Goal: Task Accomplishment & Management: Use online tool/utility

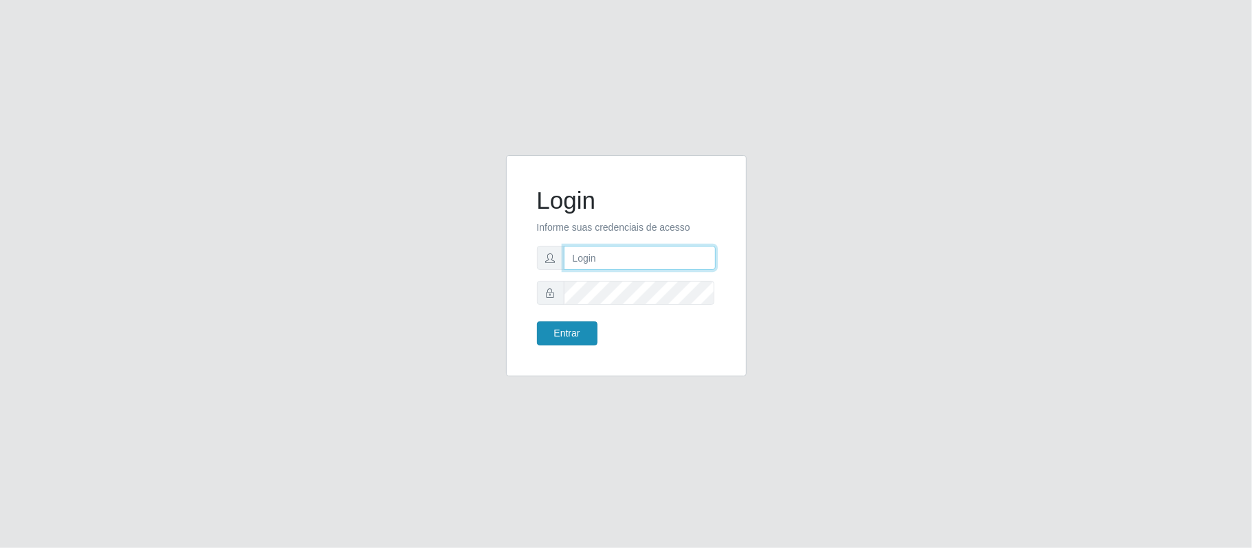
type input "franciscodias66@yahoo.com.br"
click at [562, 338] on button "Entrar" at bounding box center [567, 334] width 60 height 24
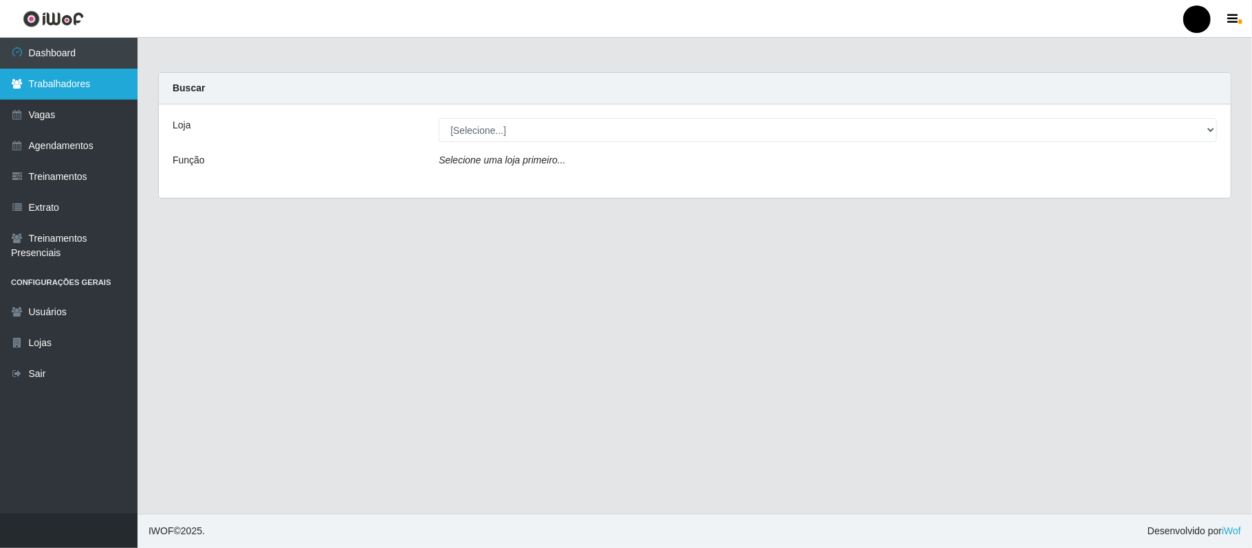
click at [71, 74] on link "Trabalhadores" at bounding box center [68, 84] width 137 height 31
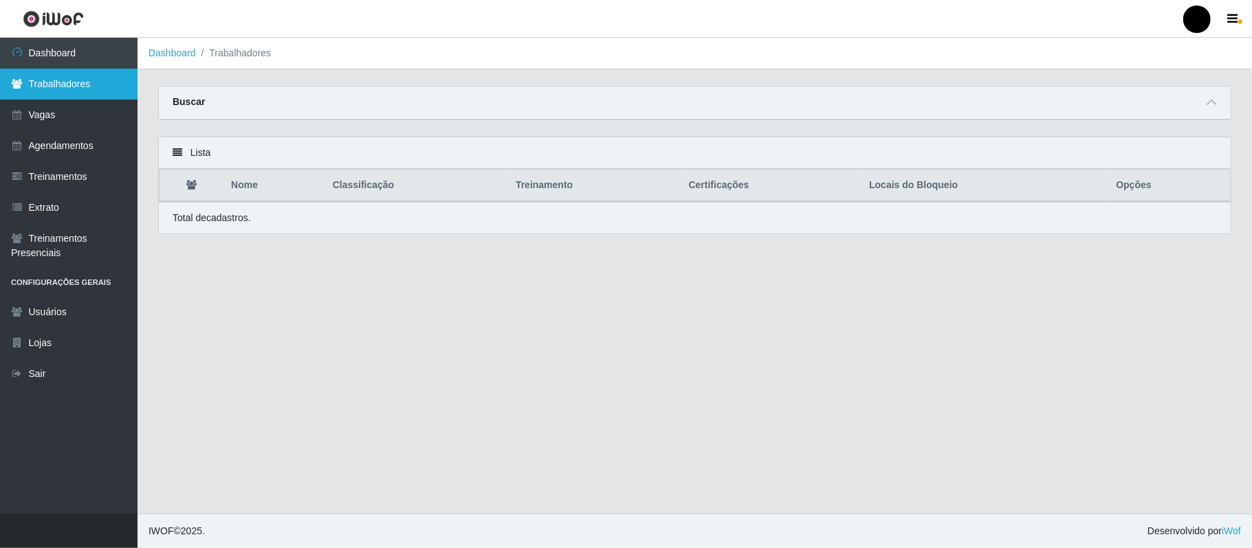
click at [78, 89] on link "Trabalhadores" at bounding box center [68, 84] width 137 height 31
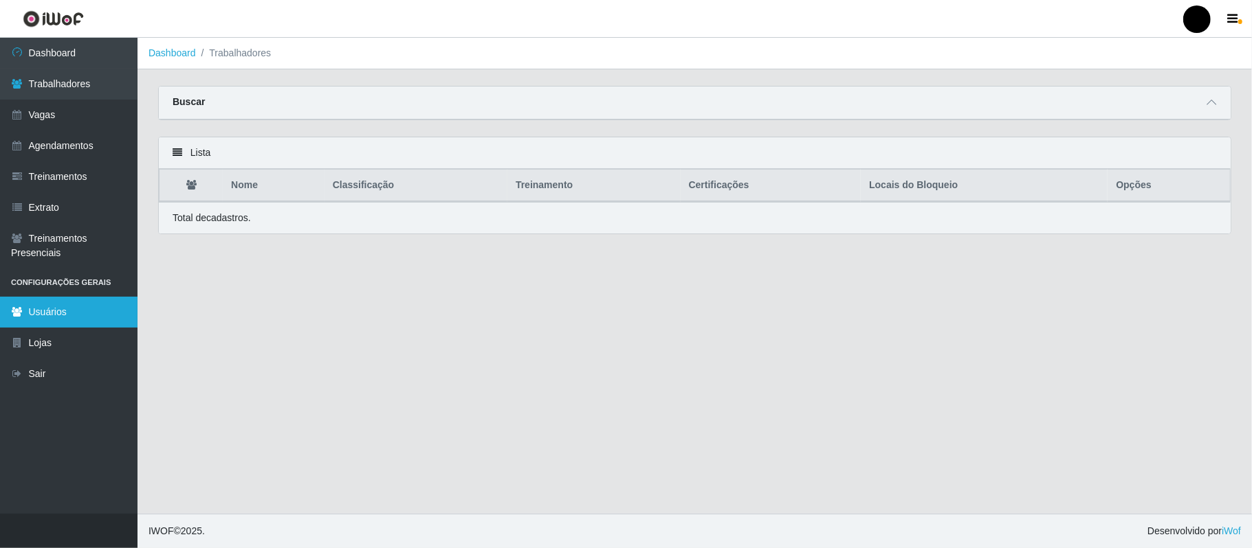
click at [66, 315] on link "Usuários" at bounding box center [68, 312] width 137 height 31
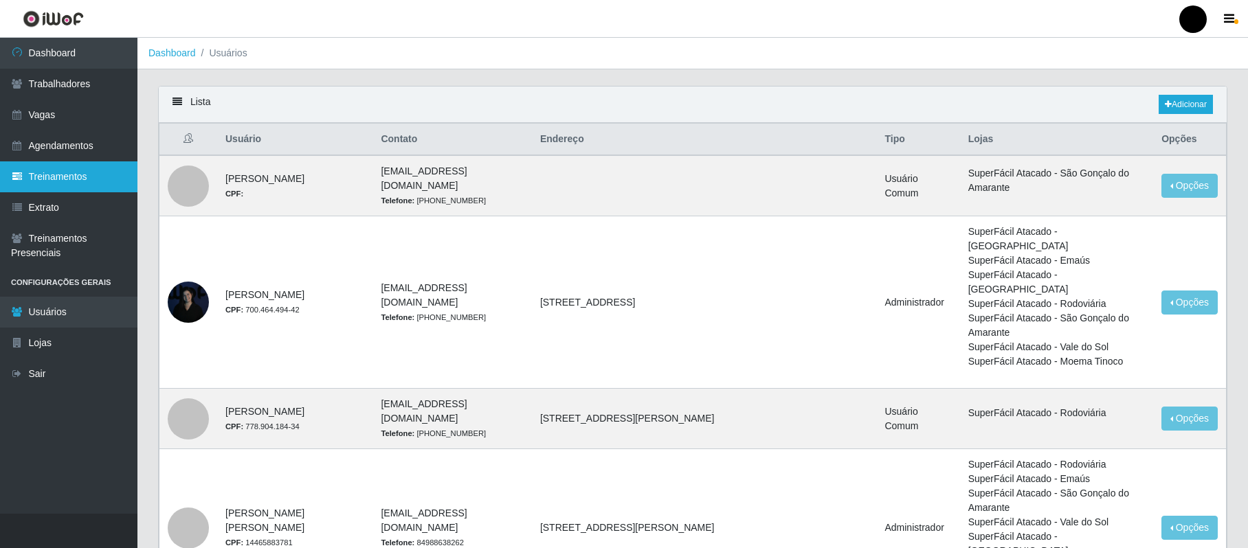
click at [60, 177] on link "Treinamentos" at bounding box center [68, 177] width 137 height 31
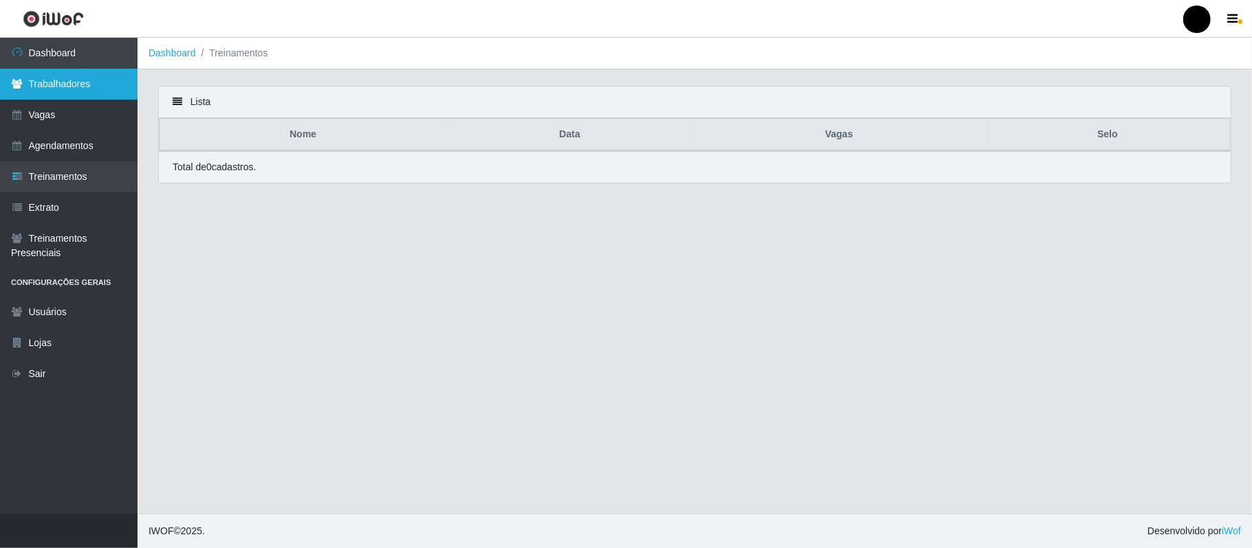
click at [75, 84] on link "Trabalhadores" at bounding box center [68, 84] width 137 height 31
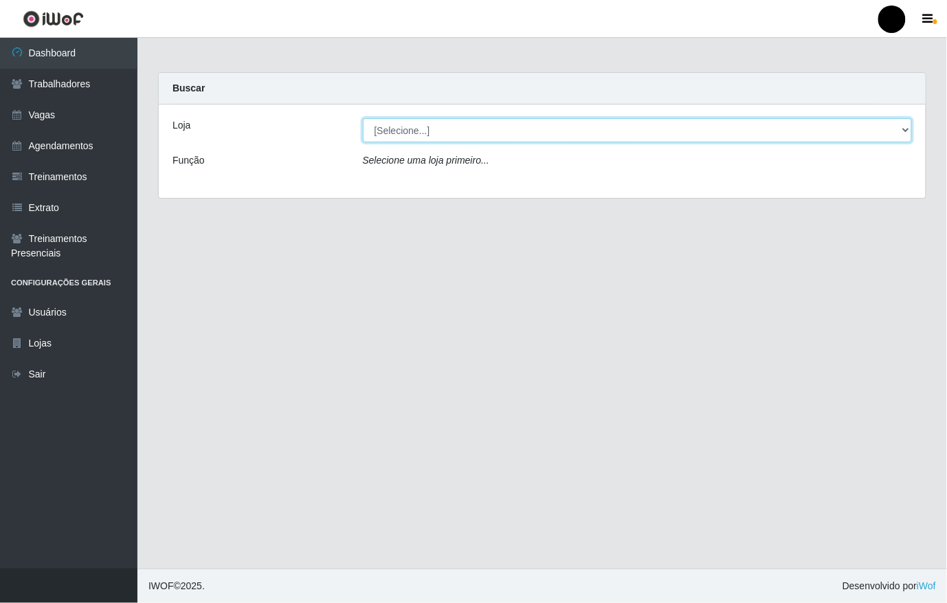
click at [902, 128] on select "[Selecione...] SuperFácil Atacado - Emaús" at bounding box center [638, 130] width 550 height 24
select select "407"
click at [363, 118] on select "[Selecione...] SuperFácil Atacado - Emaús" at bounding box center [638, 130] width 550 height 24
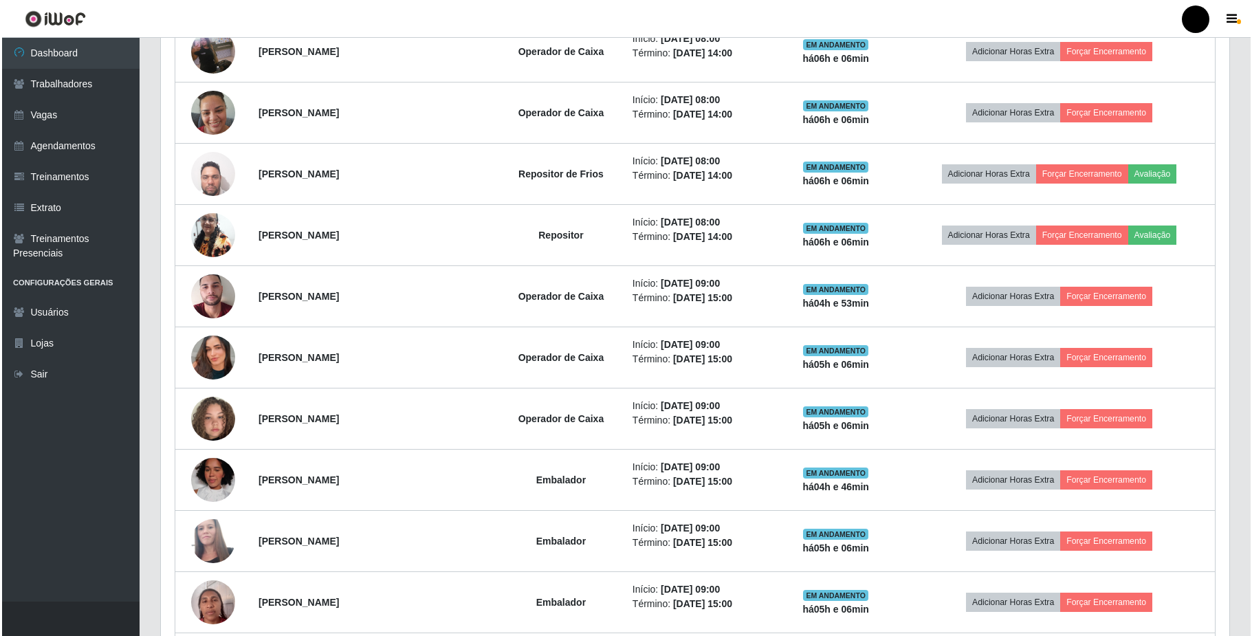
scroll to position [550, 0]
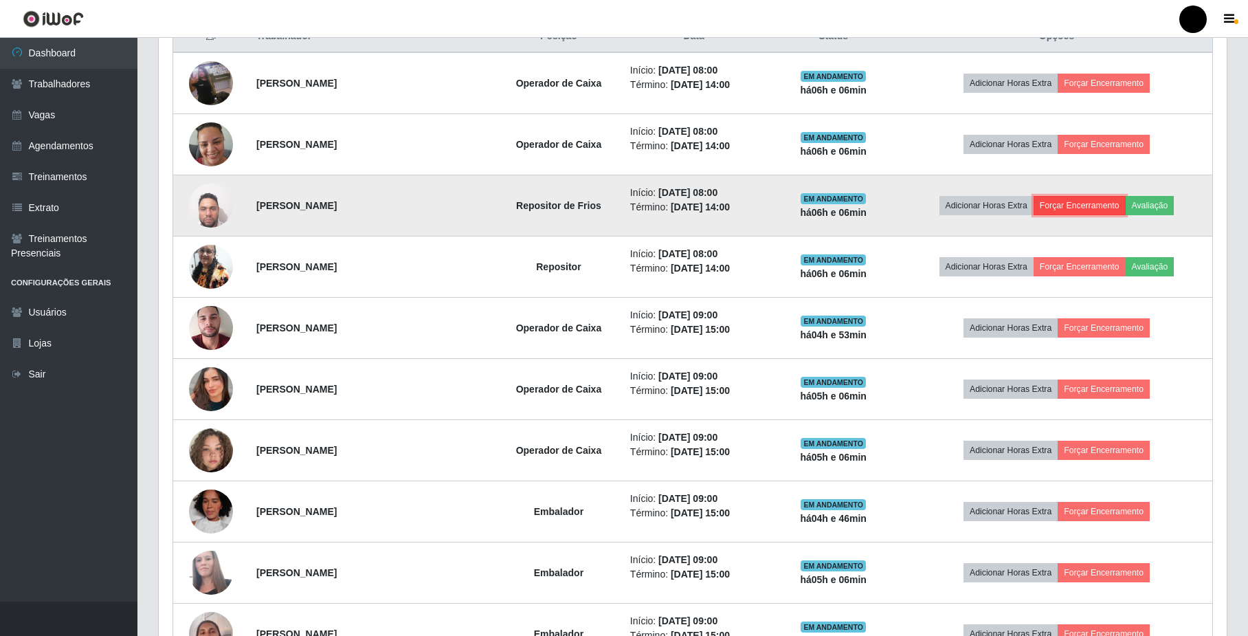
click at [946, 210] on button "Forçar Encerramento" at bounding box center [1080, 205] width 92 height 19
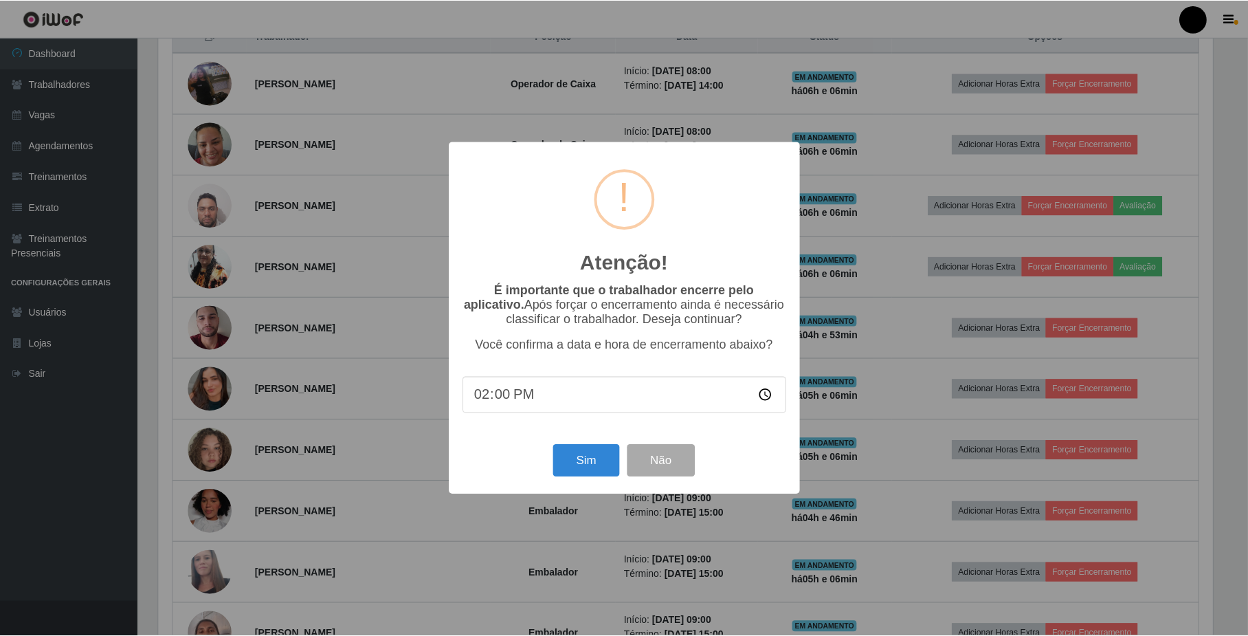
scroll to position [286, 1057]
click at [601, 463] on button "Sim" at bounding box center [588, 461] width 67 height 32
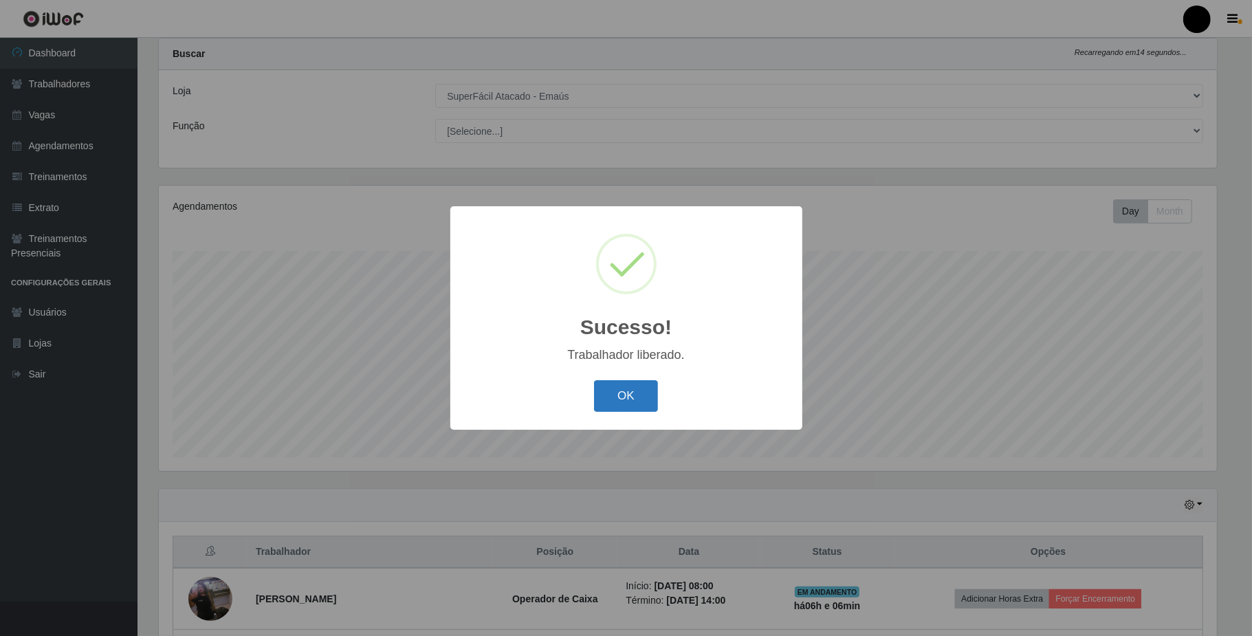
click at [636, 400] on button "OK" at bounding box center [626, 396] width 64 height 32
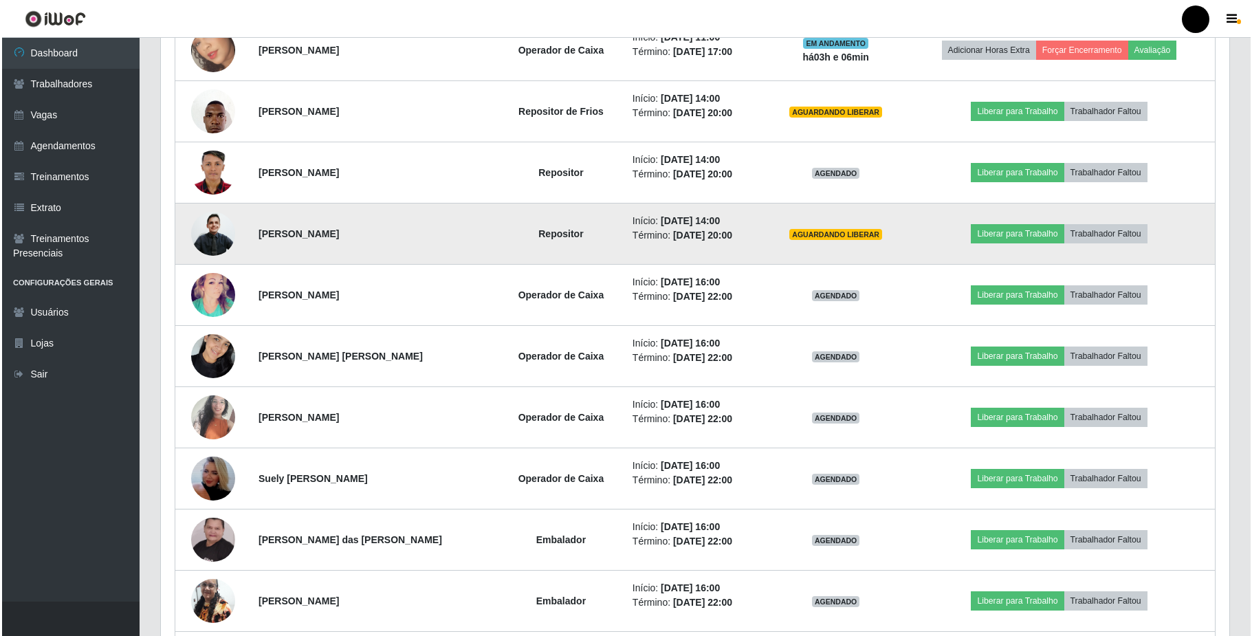
scroll to position [1134, 0]
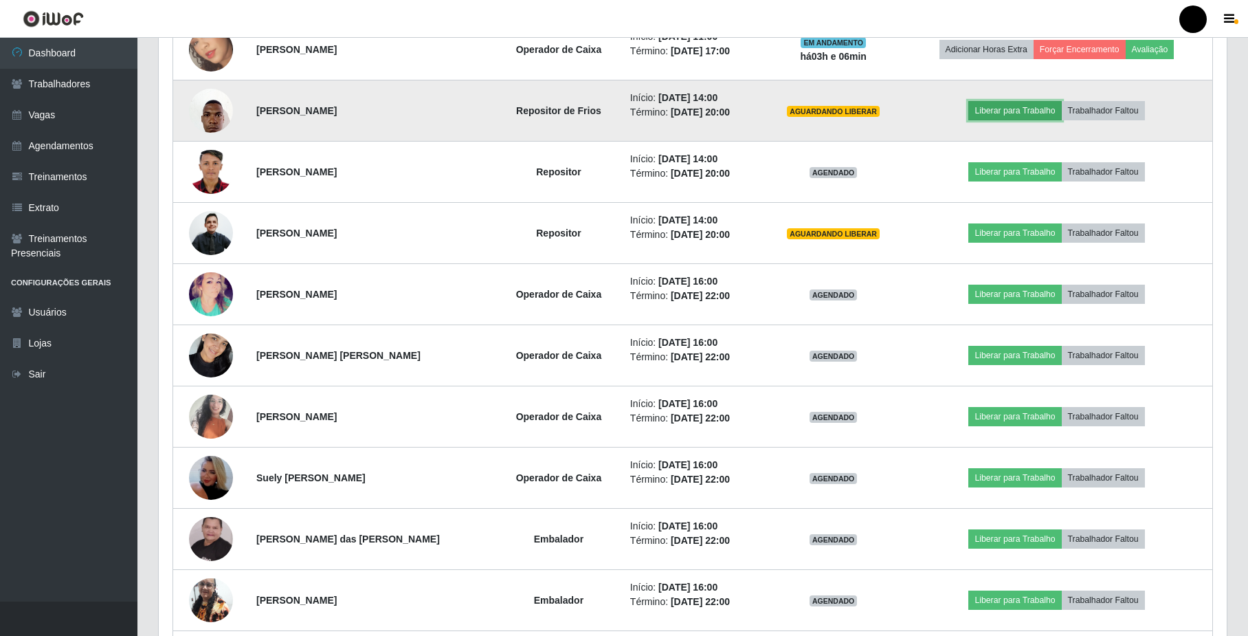
click at [946, 111] on button "Liberar para Trabalho" at bounding box center [1014, 110] width 93 height 19
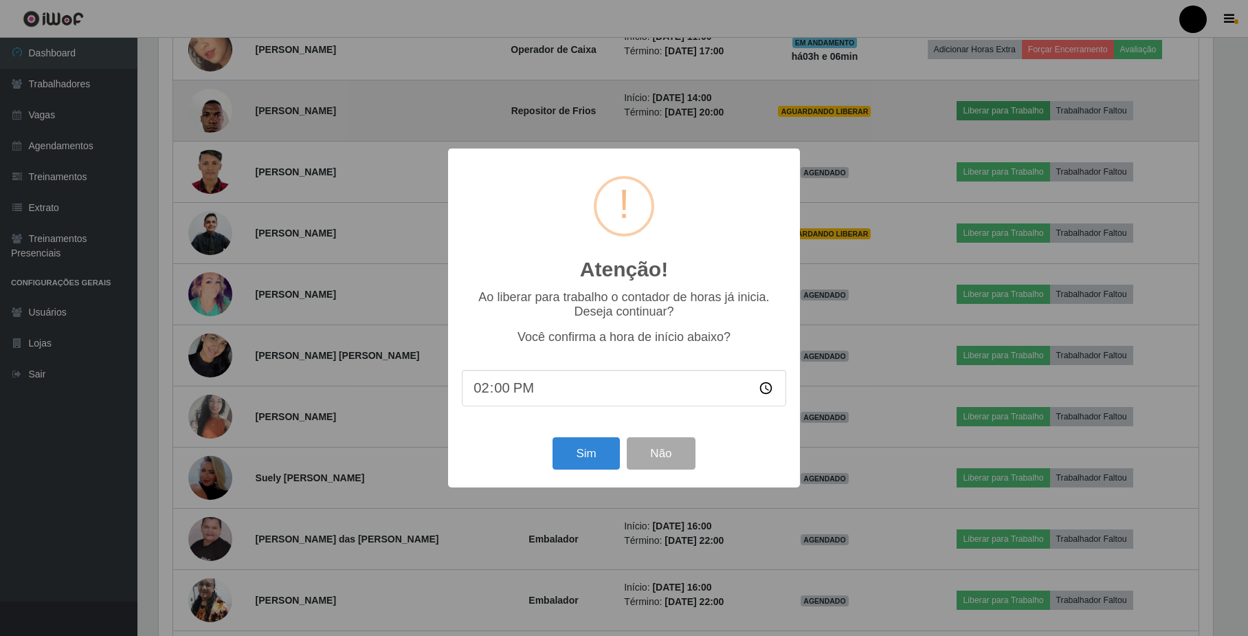
scroll to position [286, 1057]
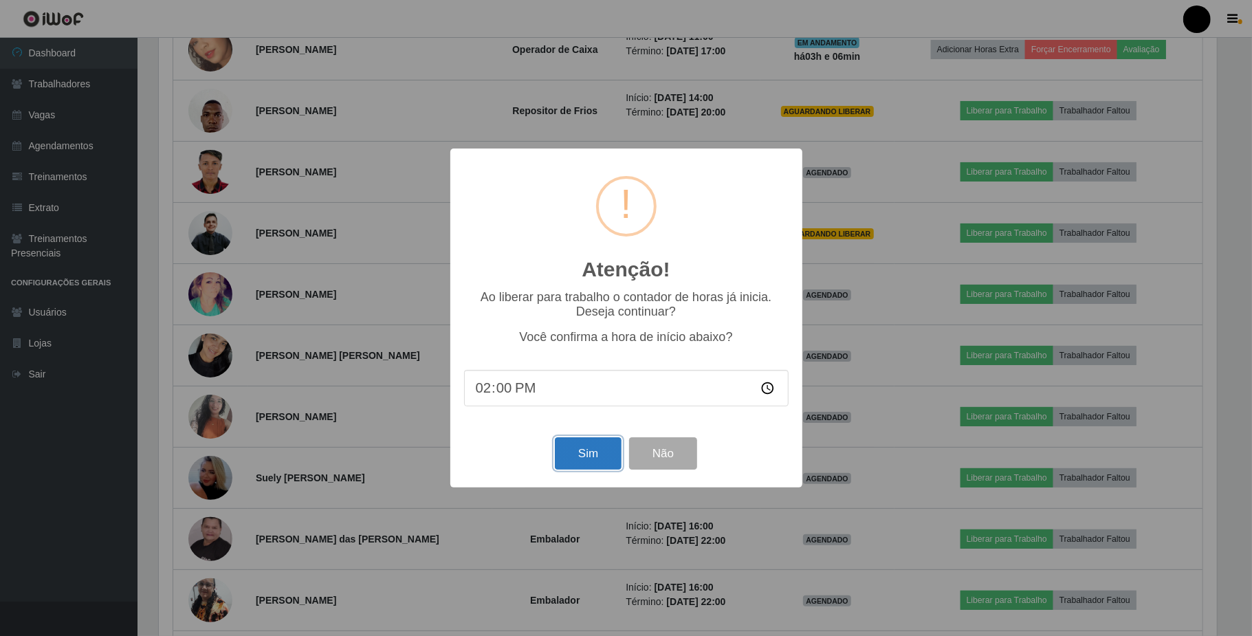
click at [597, 454] on button "Sim" at bounding box center [588, 453] width 67 height 32
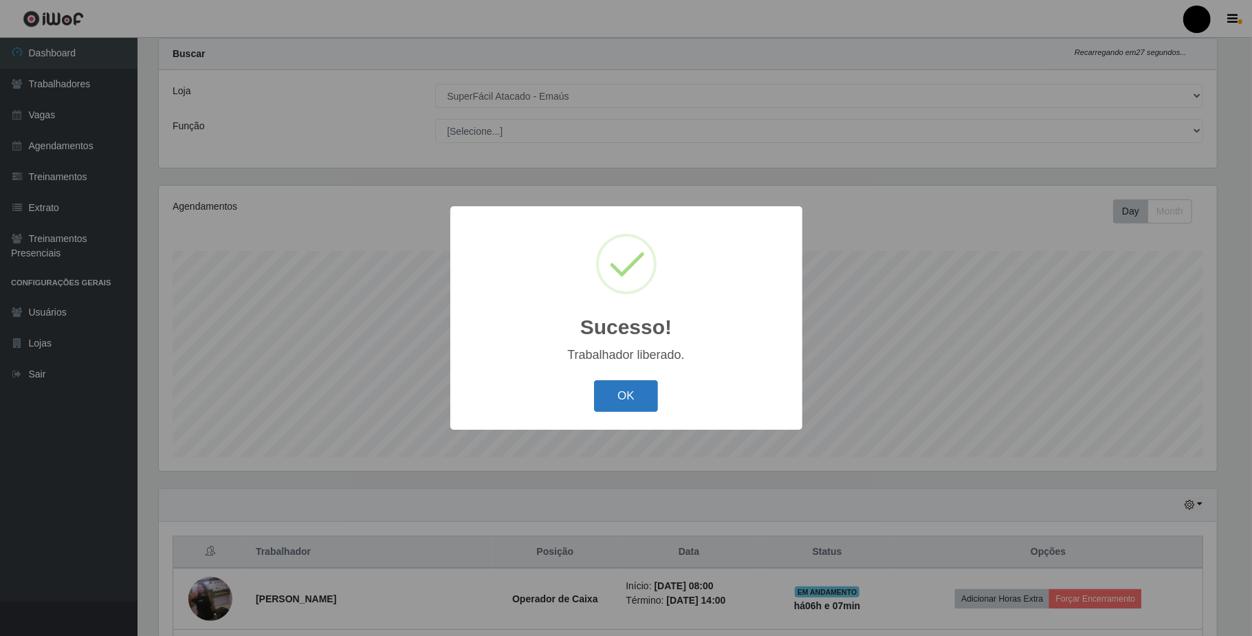
click at [614, 397] on button "OK" at bounding box center [626, 396] width 64 height 32
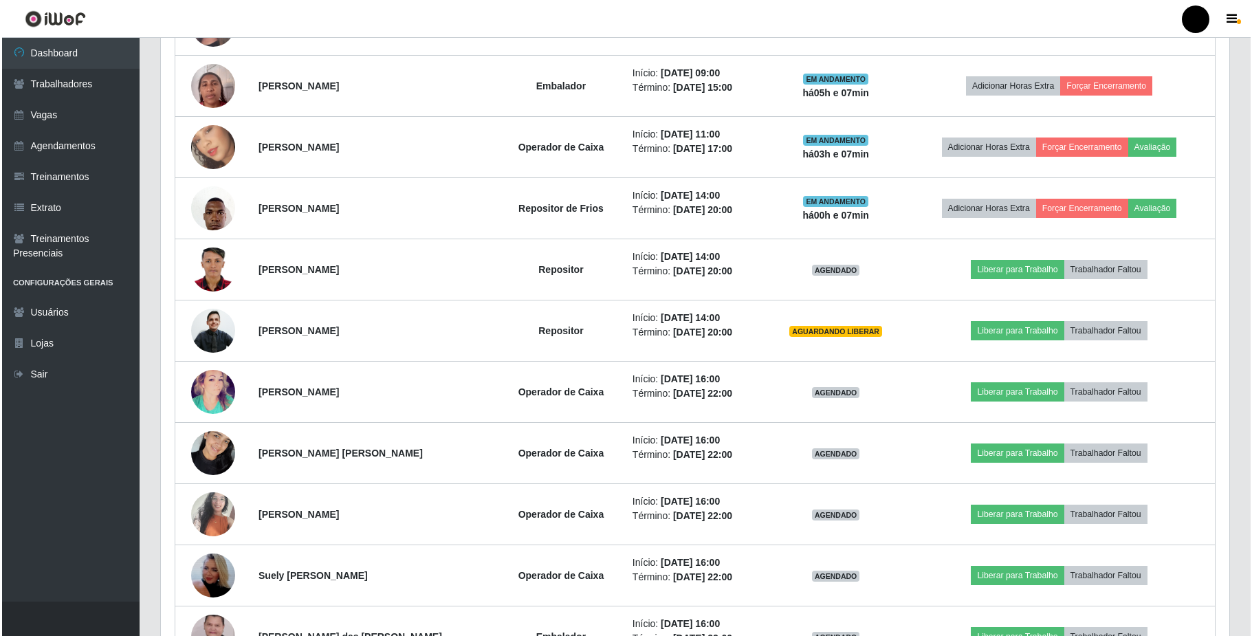
scroll to position [1043, 0]
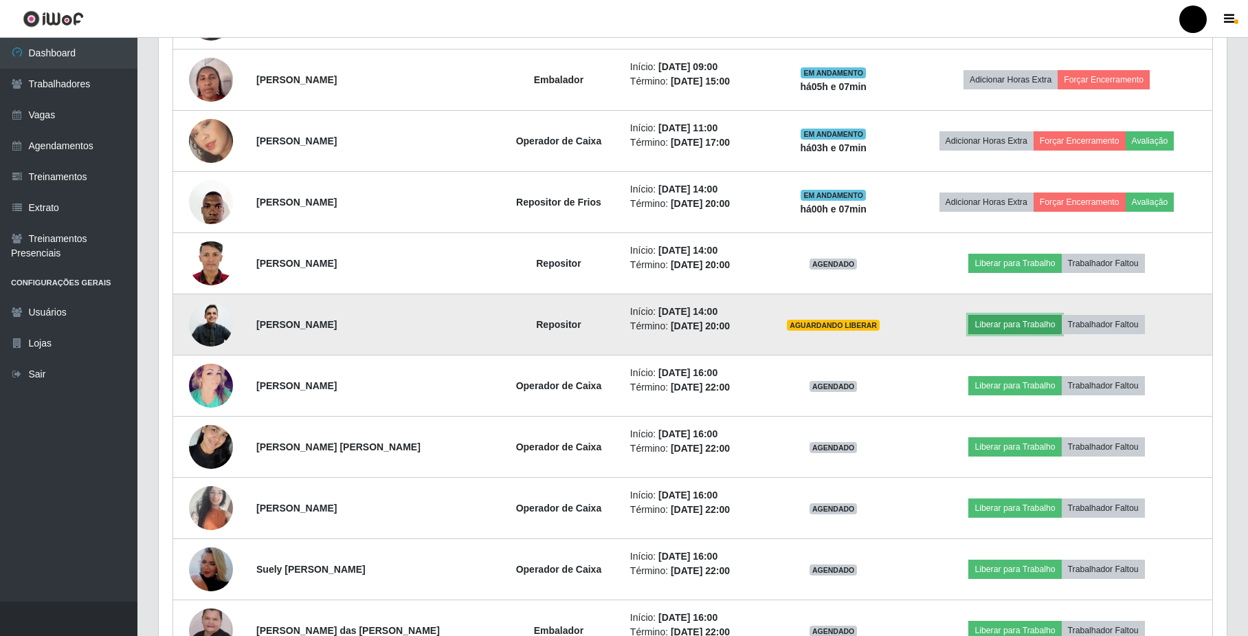
click at [946, 327] on button "Liberar para Trabalho" at bounding box center [1014, 324] width 93 height 19
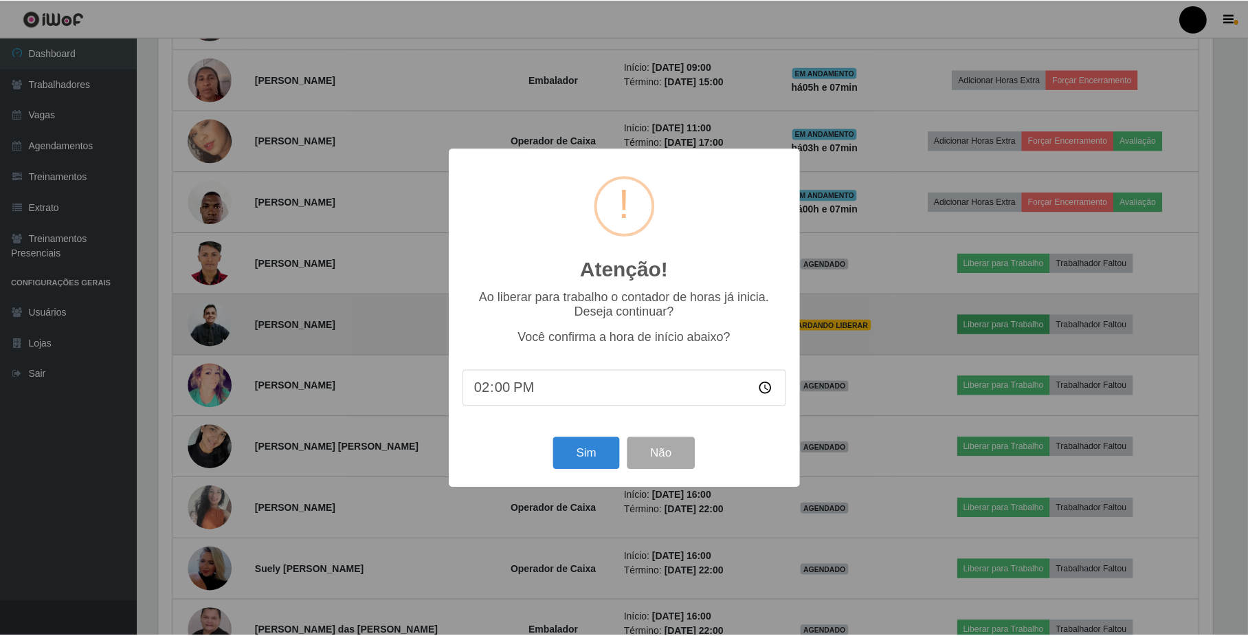
scroll to position [286, 1057]
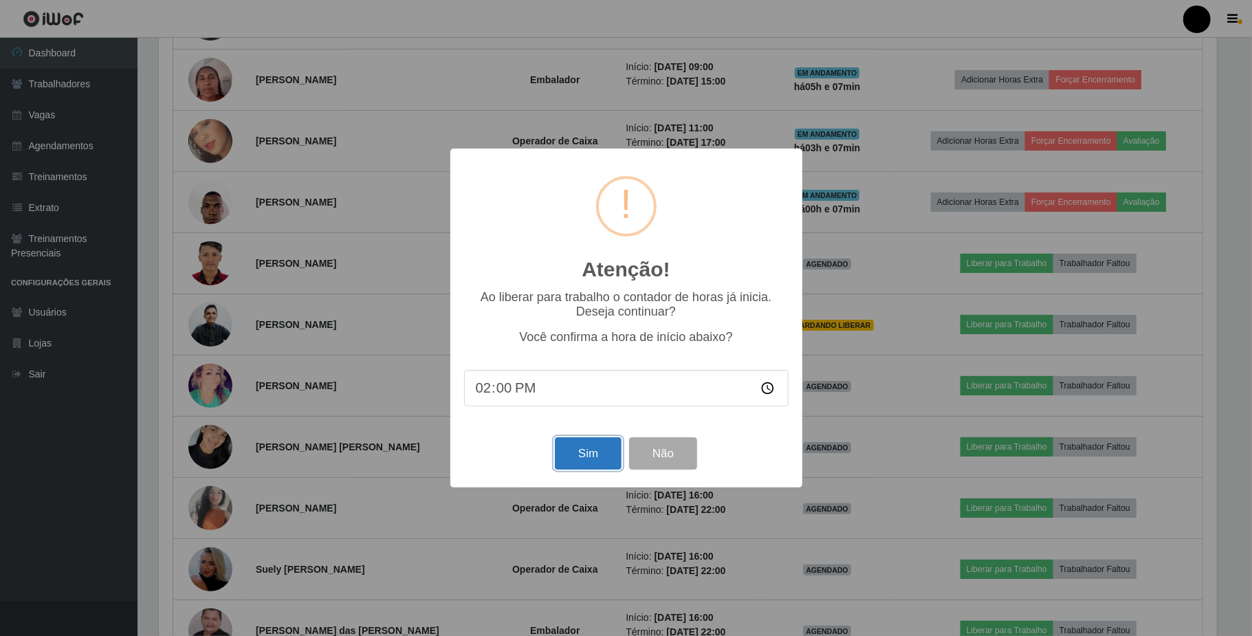
click at [590, 455] on button "Sim" at bounding box center [588, 453] width 67 height 32
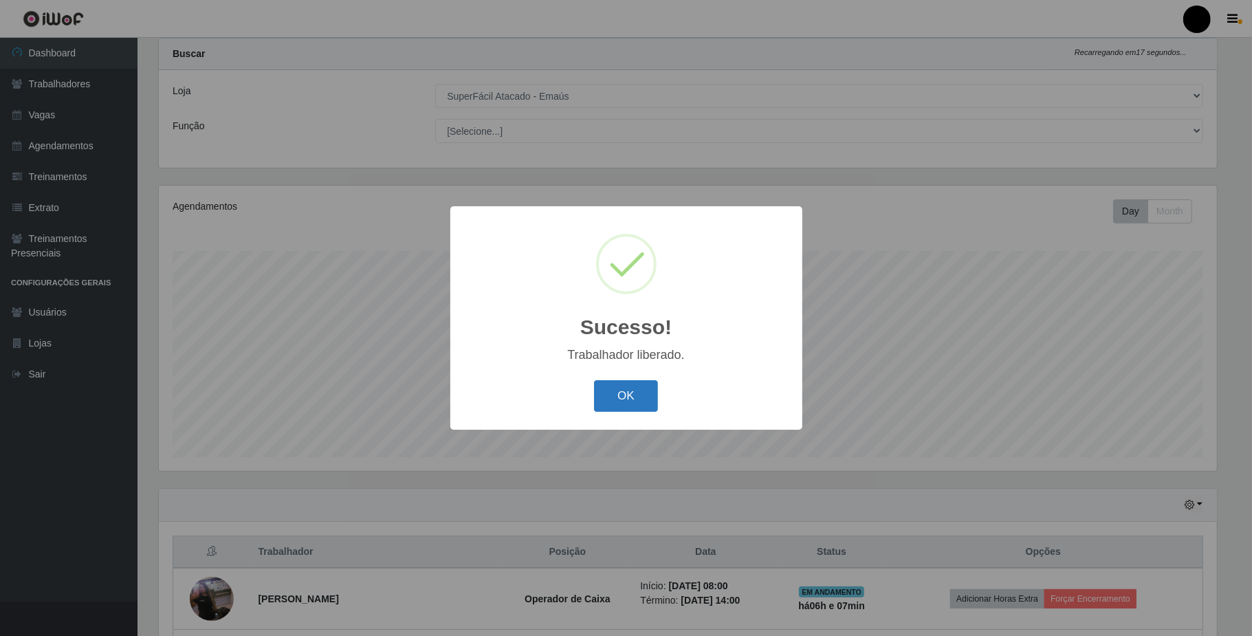
click at [630, 399] on button "OK" at bounding box center [626, 396] width 64 height 32
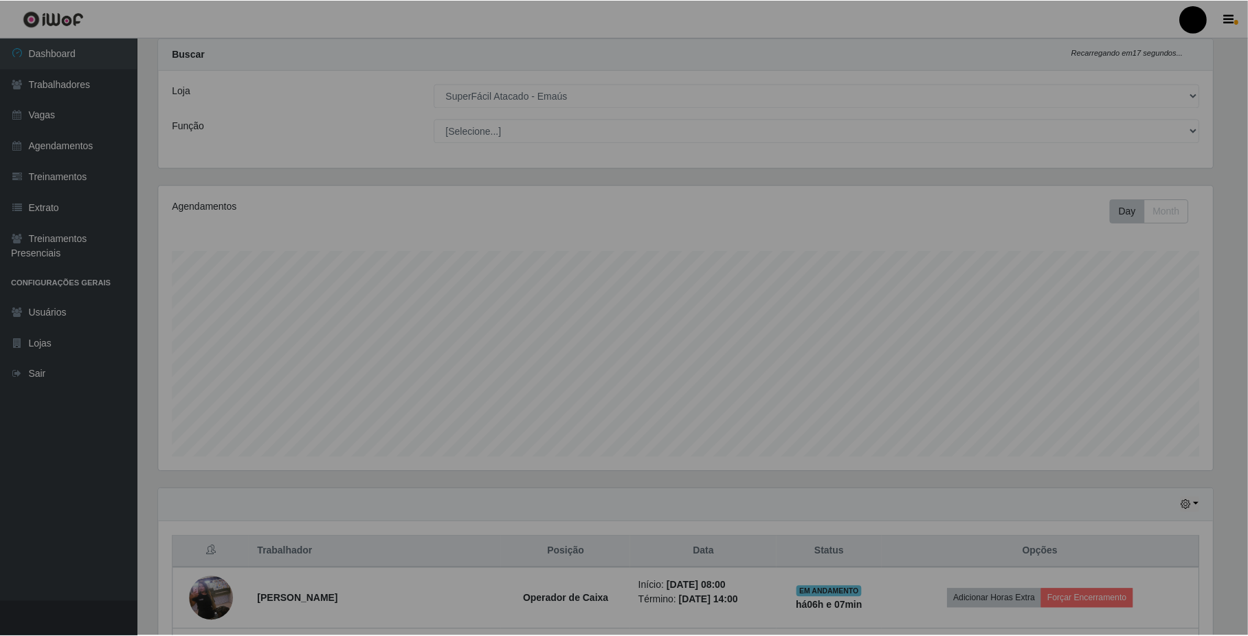
scroll to position [0, 0]
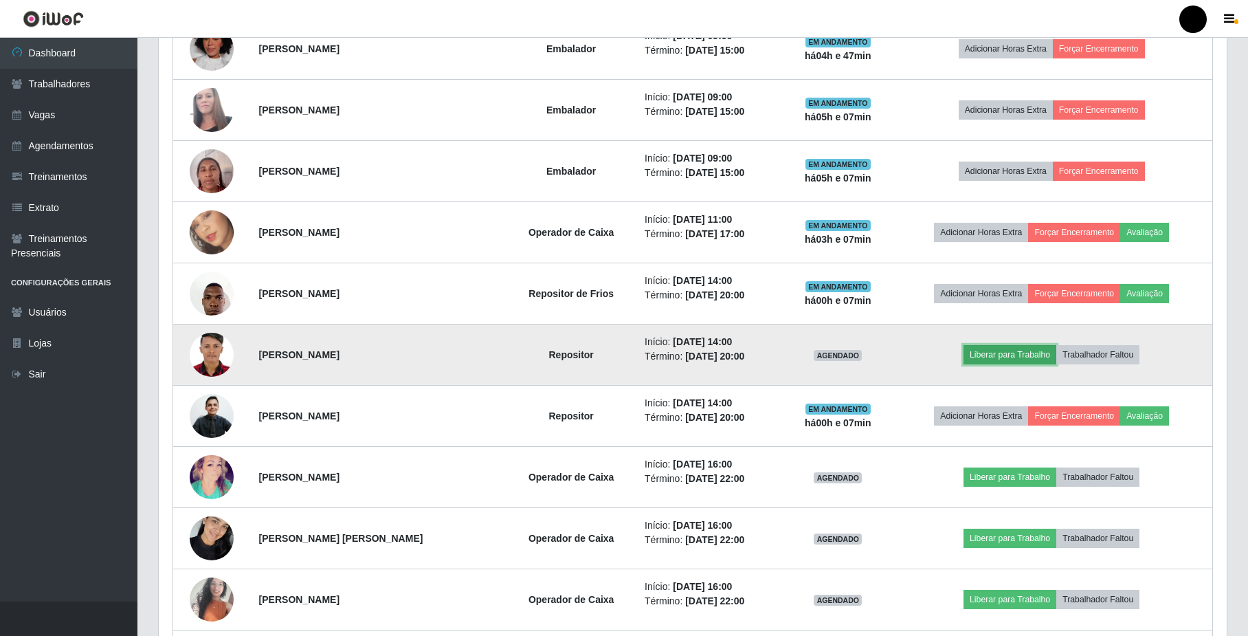
click at [946, 355] on button "Liberar para Trabalho" at bounding box center [1010, 354] width 93 height 19
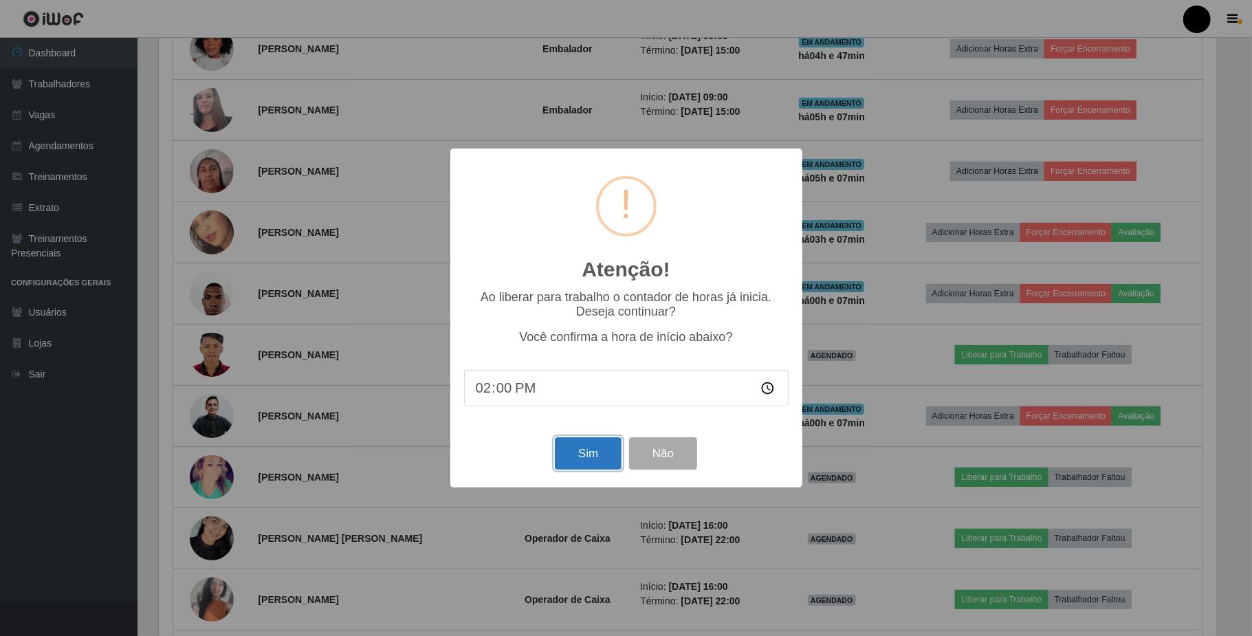
click at [562, 452] on button "Sim" at bounding box center [588, 453] width 67 height 32
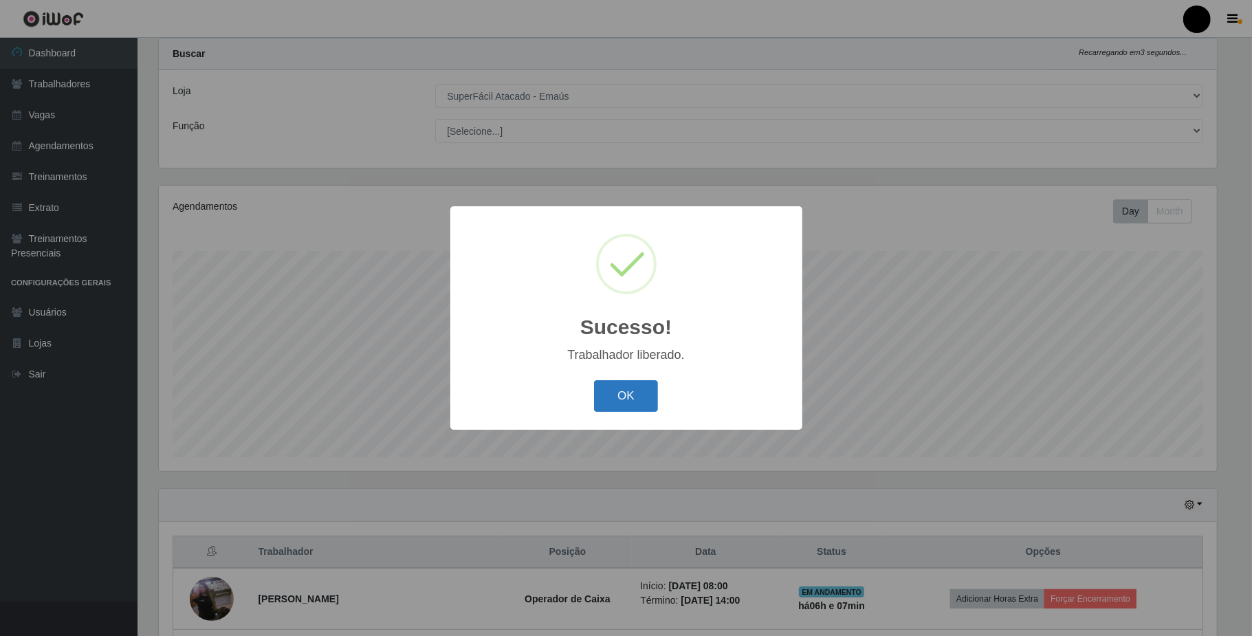
click at [628, 405] on button "OK" at bounding box center [626, 396] width 64 height 32
